Goal: Navigation & Orientation: Find specific page/section

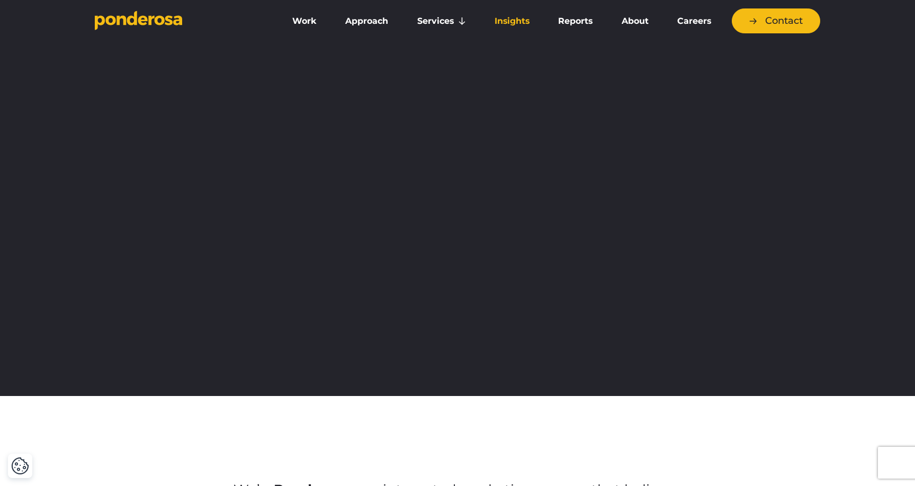
click at [516, 22] on link "Insights" at bounding box center [511, 21] width 59 height 22
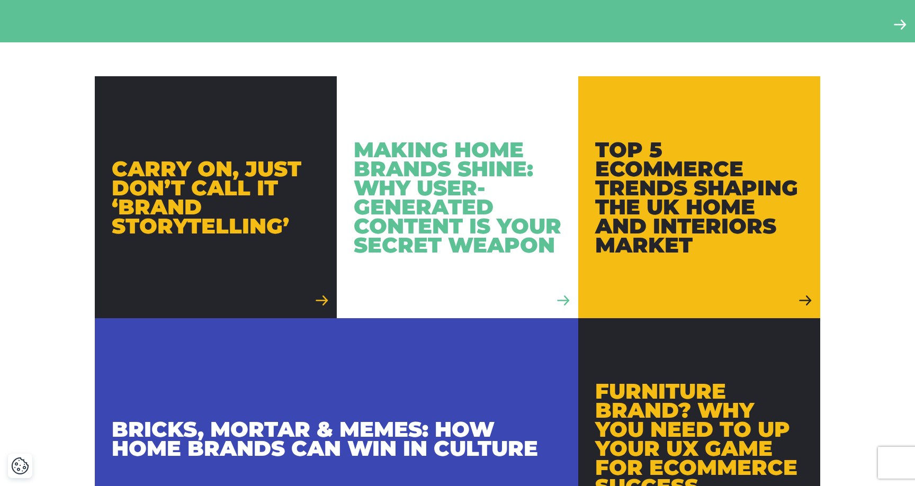
scroll to position [618, 0]
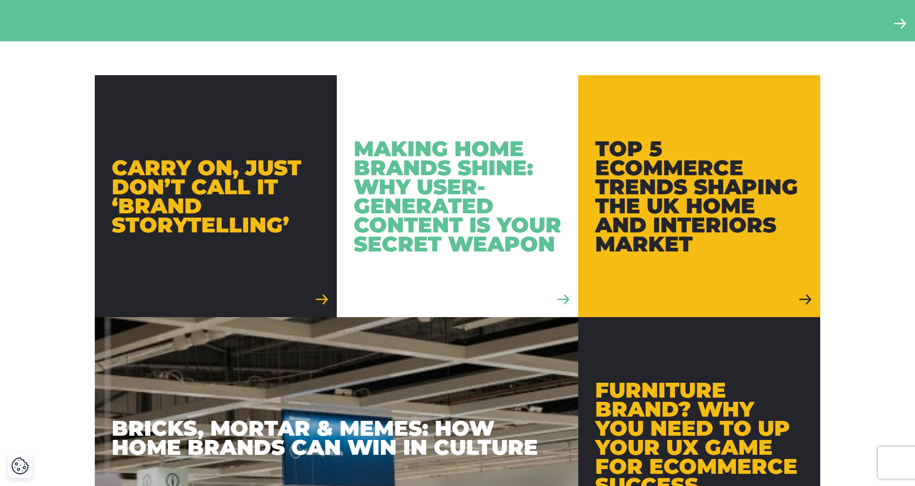
click at [433, 176] on div "Making Home Brands Shine: Why User-Generated Content is Your Secret Weapon" at bounding box center [458, 196] width 208 height 114
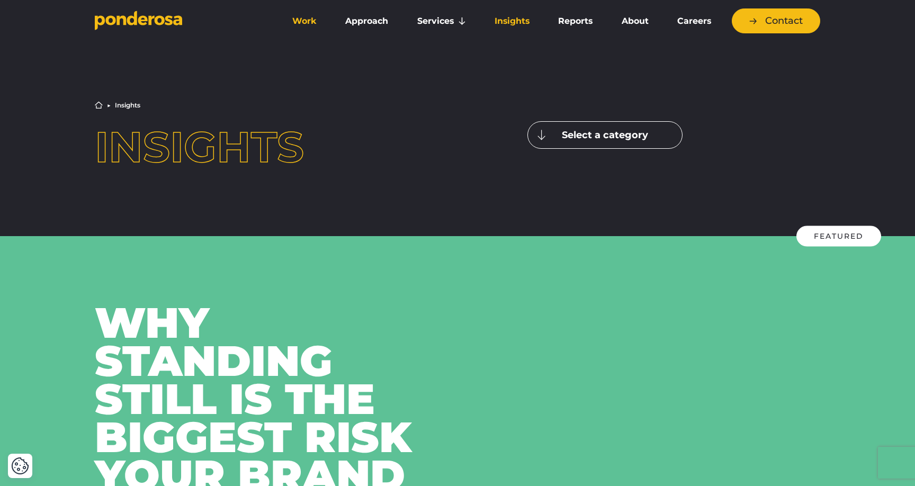
click at [306, 20] on link "Work" at bounding box center [304, 21] width 49 height 22
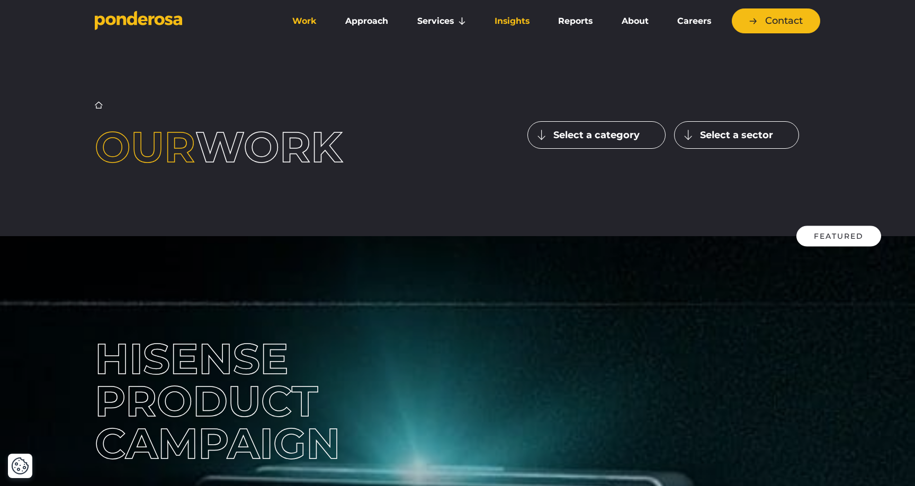
drag, startPoint x: 586, startPoint y: 22, endPoint x: 532, endPoint y: 20, distance: 54.0
click at [586, 23] on link "Reports" at bounding box center [575, 21] width 59 height 22
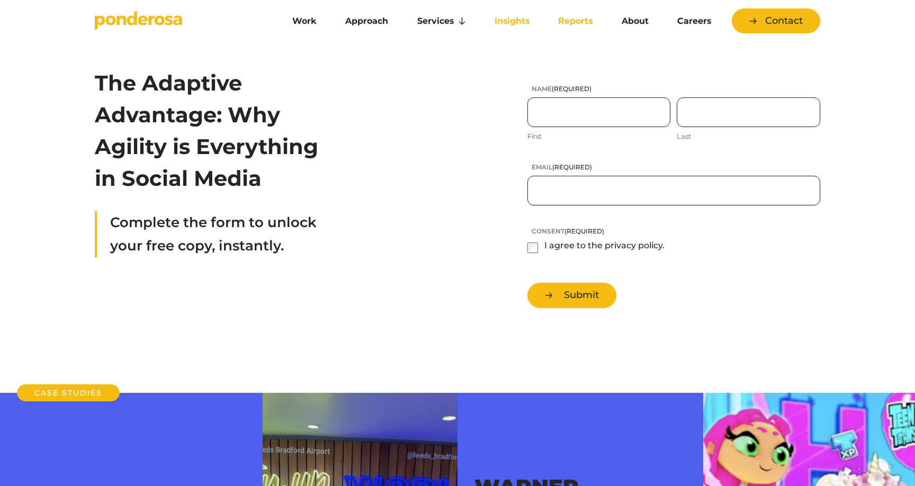
drag, startPoint x: 510, startPoint y: 22, endPoint x: 516, endPoint y: 28, distance: 7.5
click at [510, 22] on link "Insights" at bounding box center [511, 21] width 59 height 22
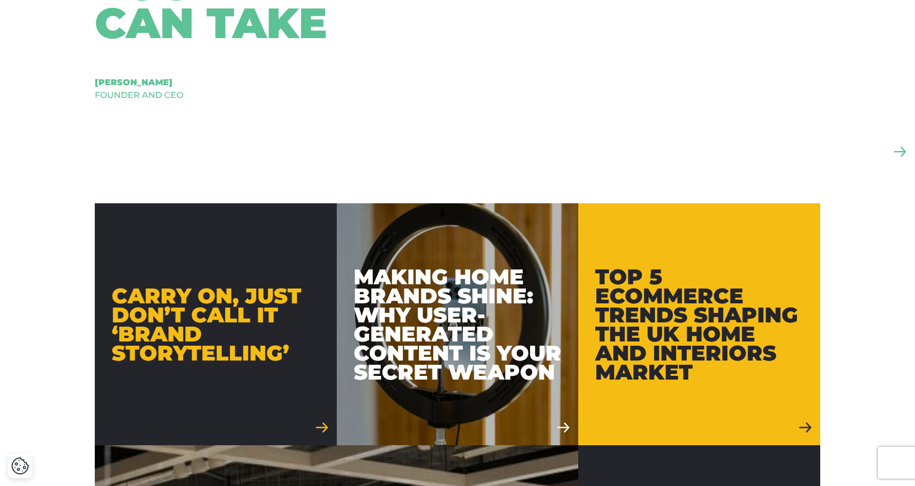
scroll to position [358, 0]
